Goal: Find specific page/section: Find specific page/section

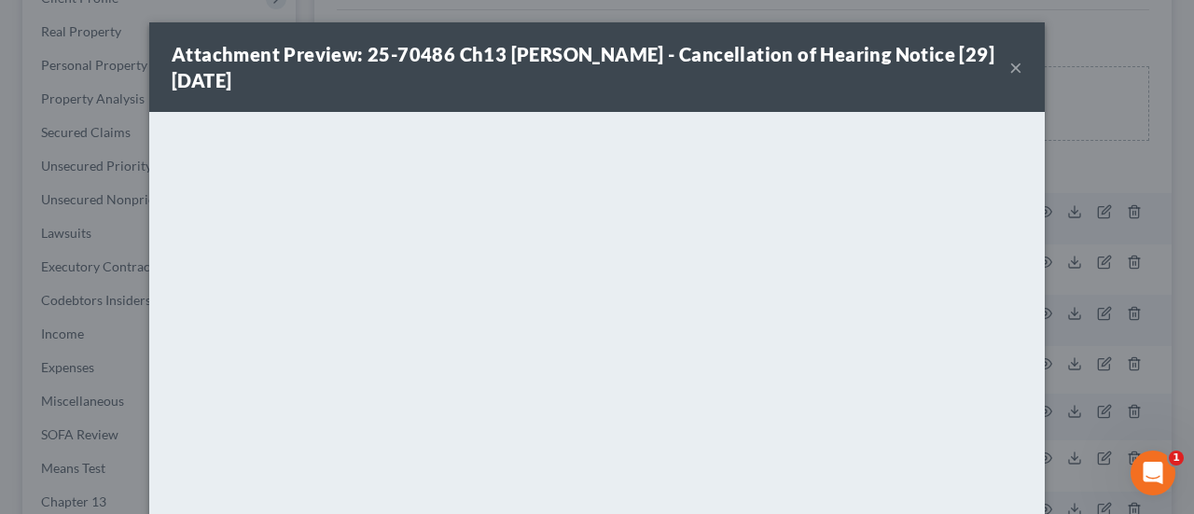
scroll to position [280, 0]
click at [999, 65] on div "Attachment Preview: 25-70486 Ch13 [PERSON_NAME] - Cancellation of Hearing Notic…" at bounding box center [590, 67] width 837 height 52
click at [1011, 71] on button "×" at bounding box center [1015, 67] width 13 height 22
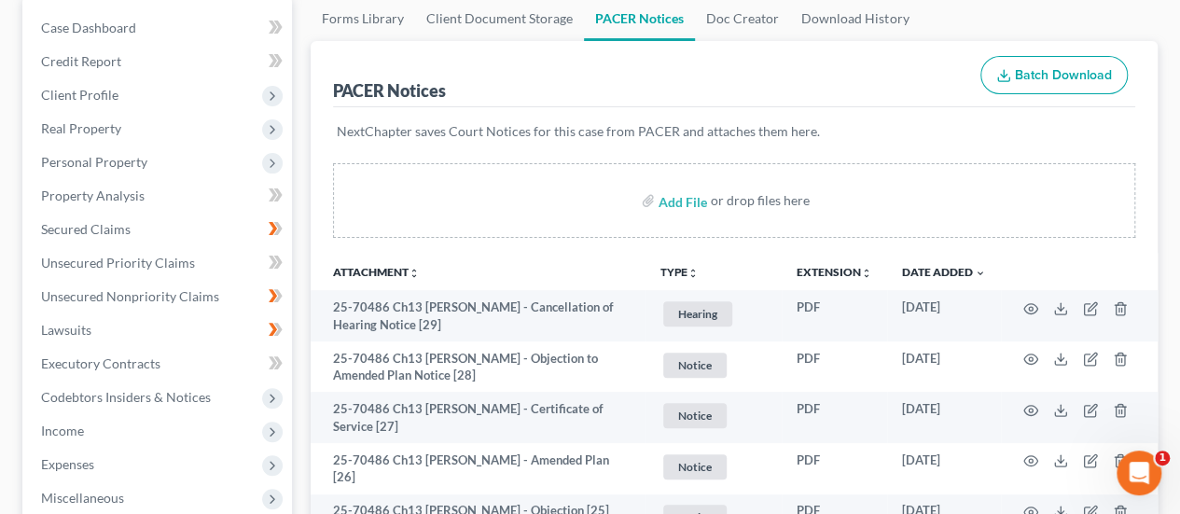
scroll to position [0, 0]
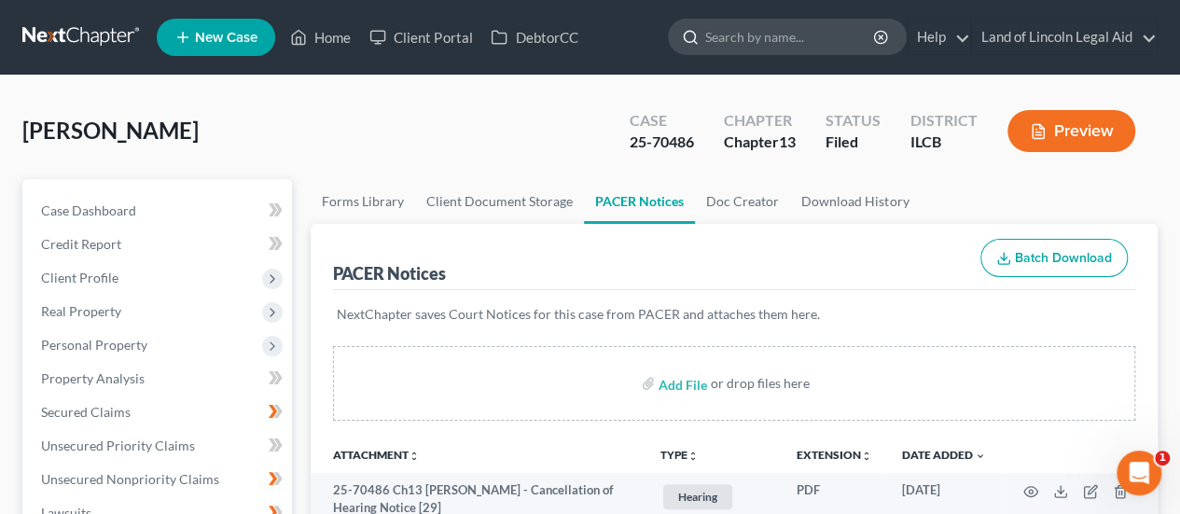
click at [713, 38] on input "search" at bounding box center [790, 37] width 171 height 35
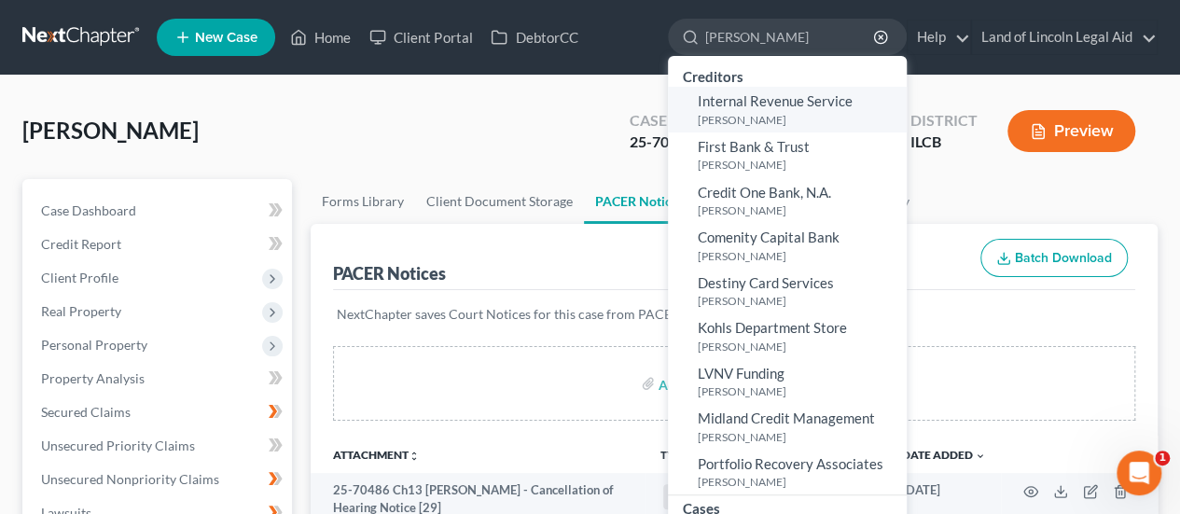
type input "[PERSON_NAME]"
click at [740, 110] on link "Internal Revenue Service [PERSON_NAME]" at bounding box center [787, 110] width 239 height 46
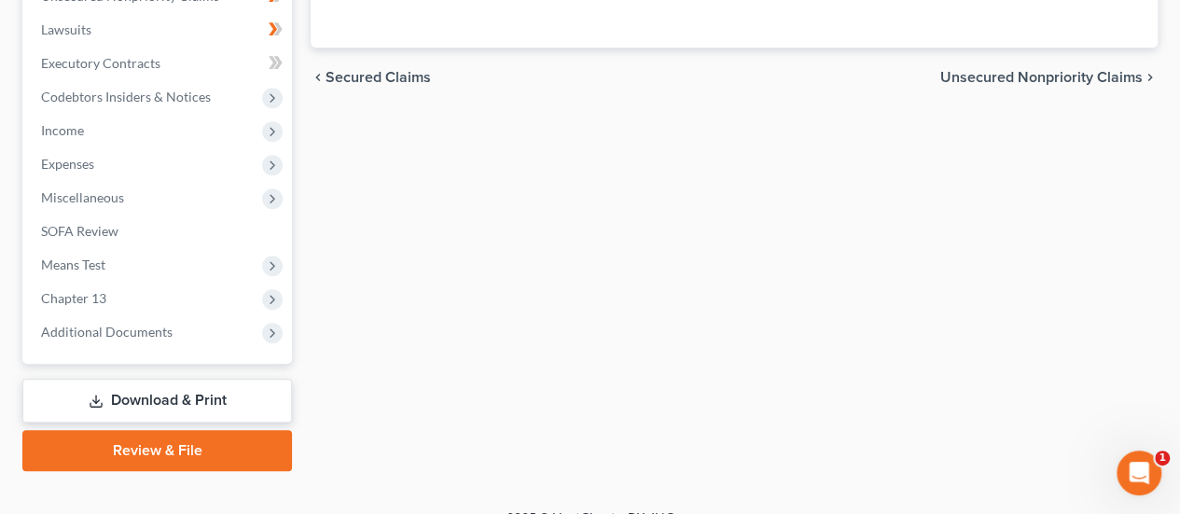
scroll to position [508, 0]
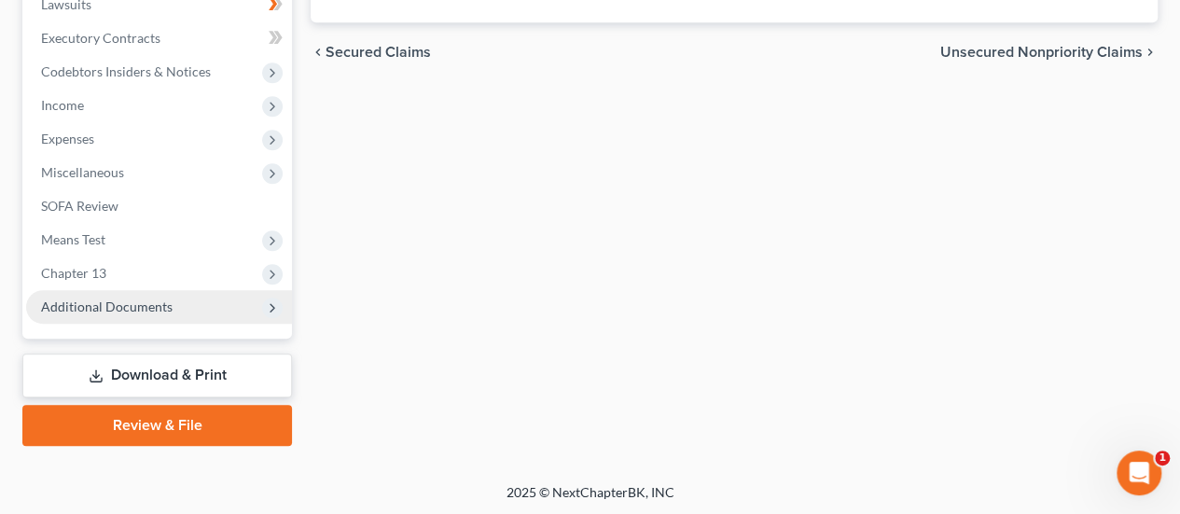
click at [75, 304] on span "Additional Documents" at bounding box center [106, 306] width 131 height 16
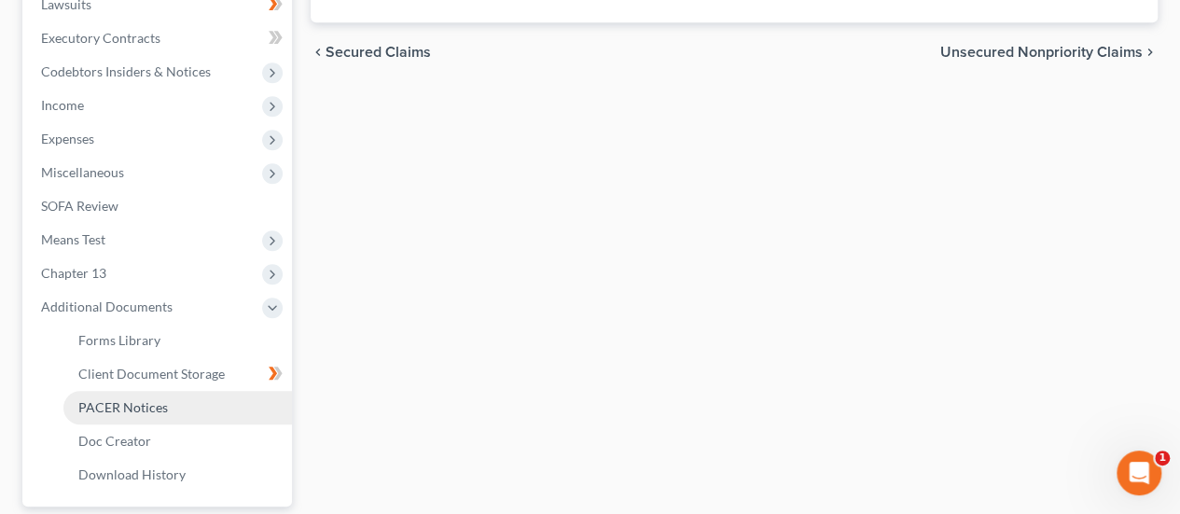
click at [98, 401] on span "PACER Notices" at bounding box center [123, 407] width 90 height 16
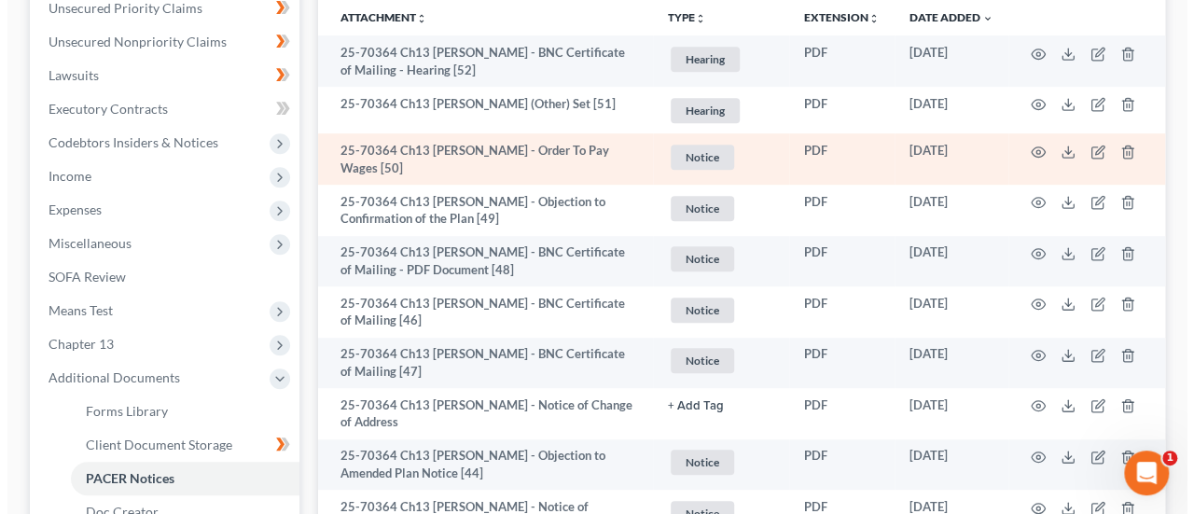
scroll to position [466, 0]
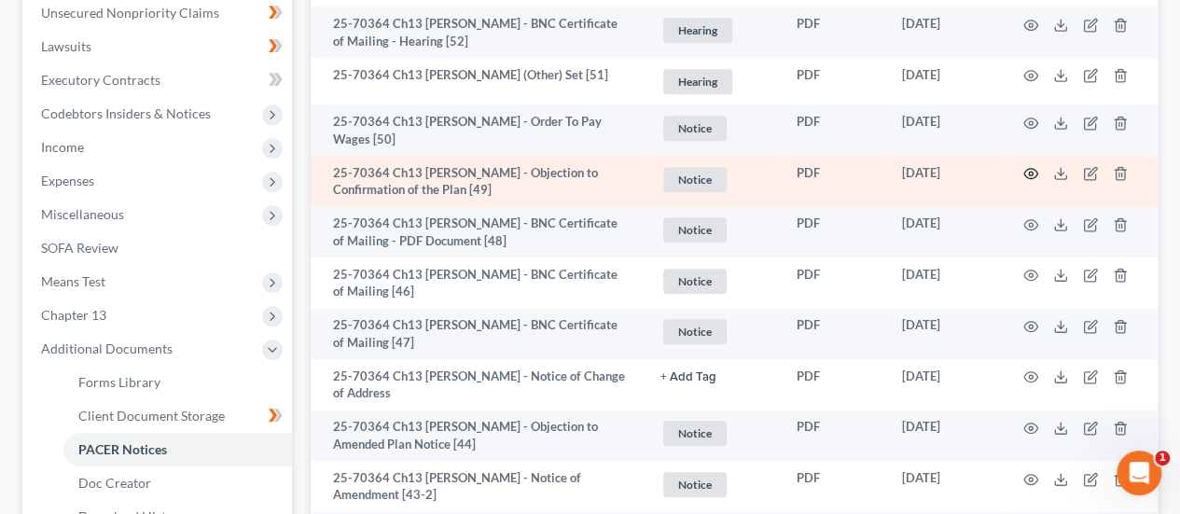
click at [1030, 173] on circle "button" at bounding box center [1031, 174] width 4 height 4
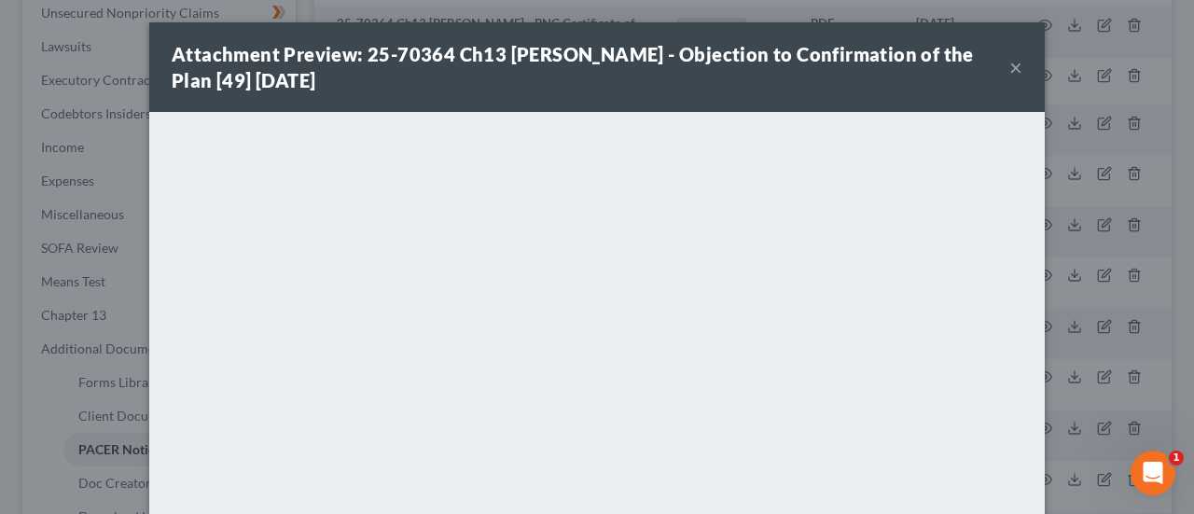
click at [1009, 71] on button "×" at bounding box center [1015, 67] width 13 height 22
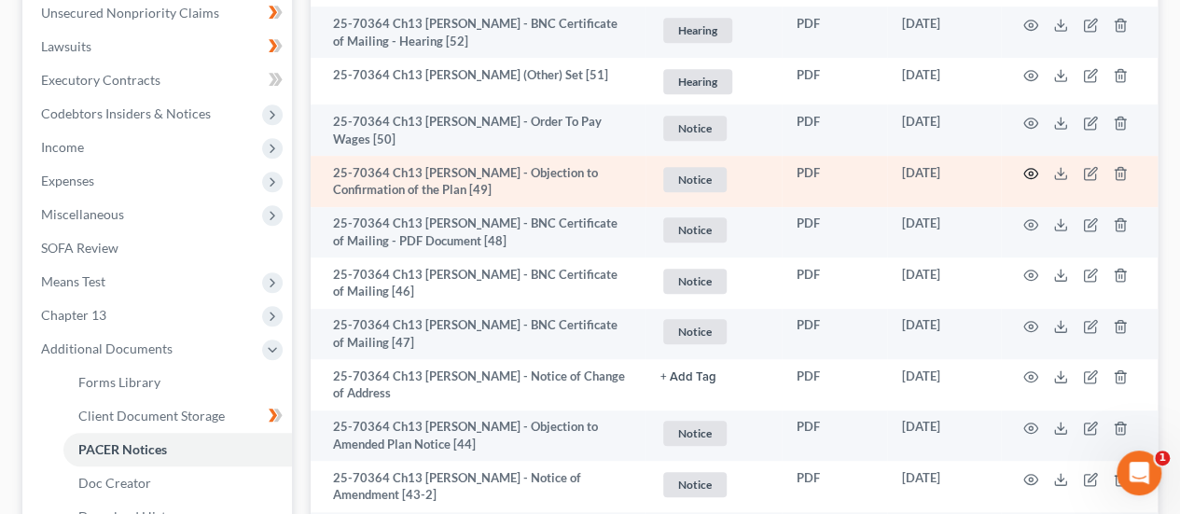
click at [1026, 175] on icon "button" at bounding box center [1030, 173] width 15 height 15
